Goal: Task Accomplishment & Management: Complete application form

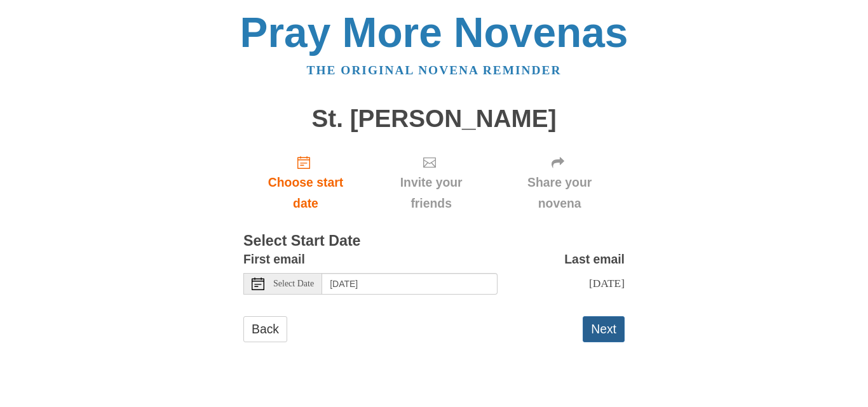
click at [601, 331] on button "Next" at bounding box center [604, 330] width 42 height 26
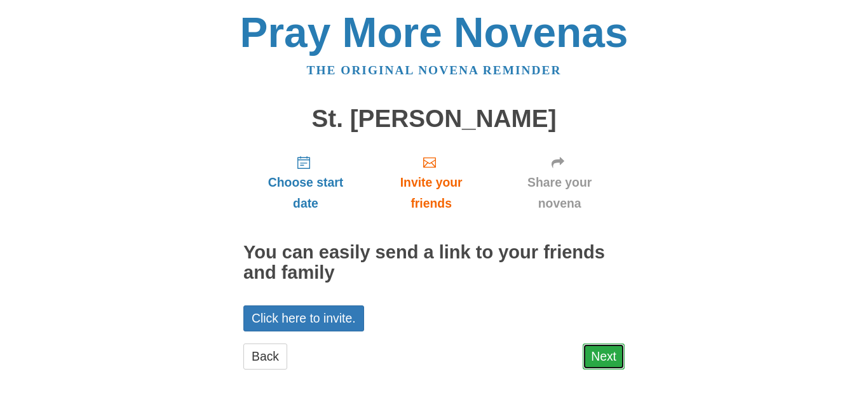
click at [599, 356] on link "Next" at bounding box center [604, 357] width 42 height 26
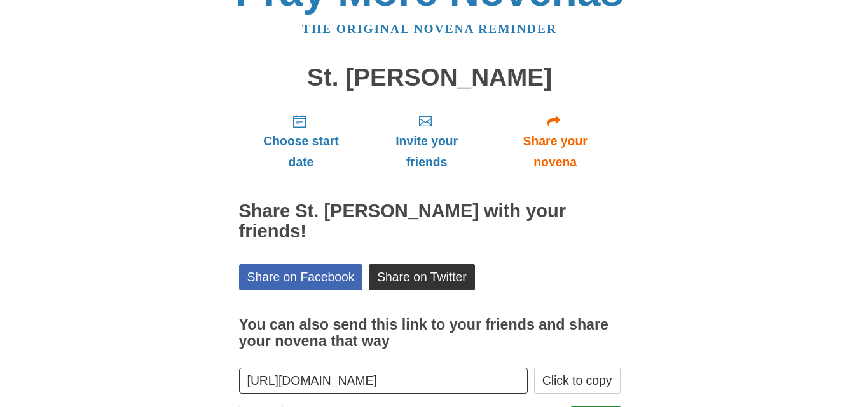
scroll to position [64, 0]
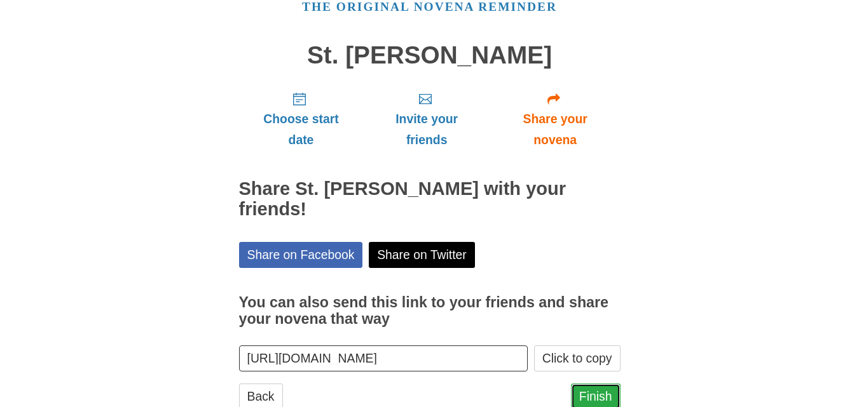
click at [601, 384] on link "Finish" at bounding box center [596, 397] width 50 height 26
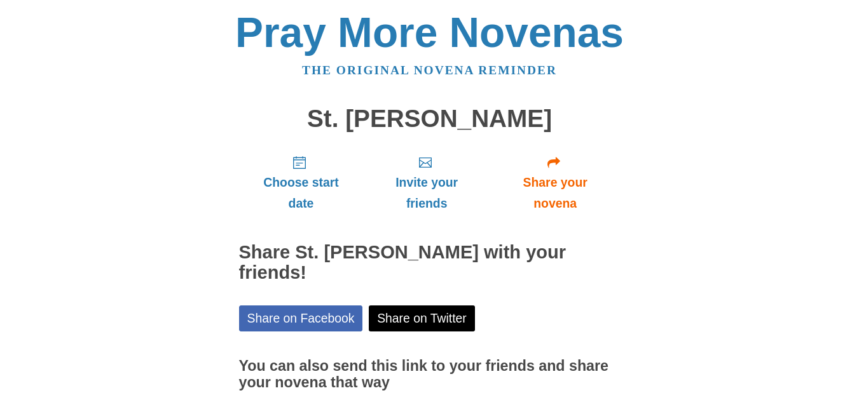
scroll to position [64, 0]
